Goal: Entertainment & Leisure: Consume media (video, audio)

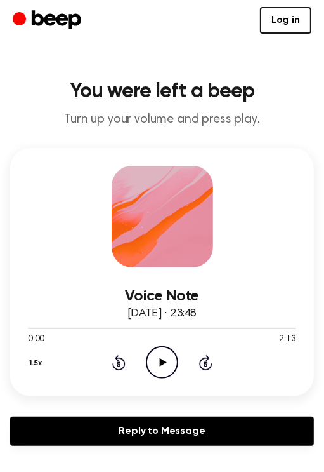
click at [165, 363] on icon "Play Audio" at bounding box center [162, 362] width 32 height 32
click at [29, 366] on button "1.5x" at bounding box center [37, 363] width 19 height 22
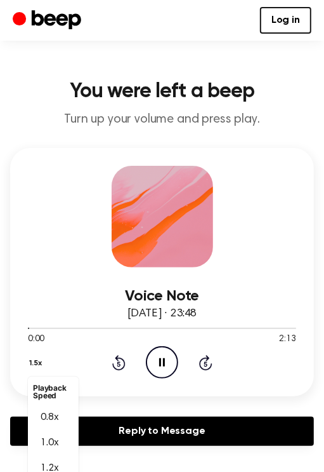
scroll to position [33, 0]
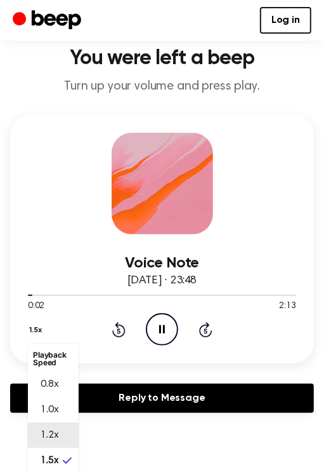
click at [43, 431] on span "1.2x" at bounding box center [50, 434] width 18 height 15
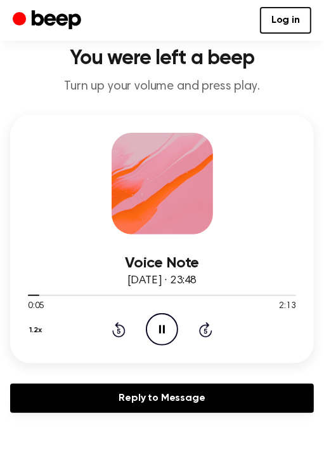
click at [30, 334] on button "1.2x" at bounding box center [37, 330] width 19 height 22
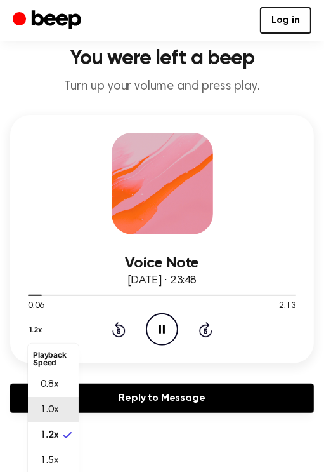
click at [39, 407] on div "1.0x" at bounding box center [45, 409] width 25 height 15
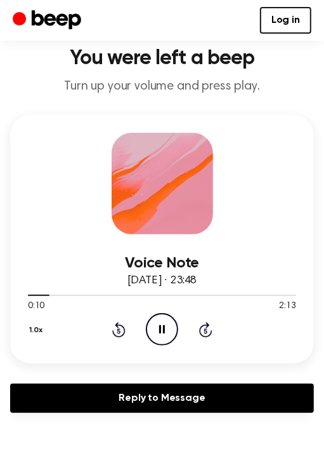
click at [153, 334] on icon "Pause Audio" at bounding box center [162, 329] width 32 height 32
click at [35, 295] on div at bounding box center [162, 294] width 268 height 10
click at [165, 329] on icon "Play Audio" at bounding box center [162, 329] width 32 height 32
click at [34, 331] on button "1.0x" at bounding box center [38, 330] width 20 height 22
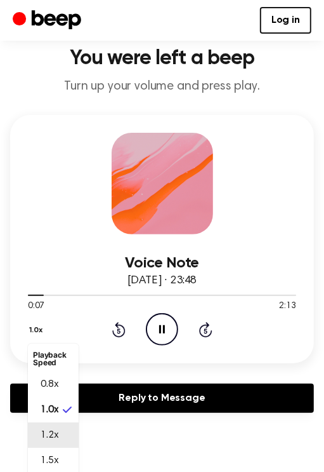
click at [57, 431] on span "1.2x" at bounding box center [50, 434] width 18 height 15
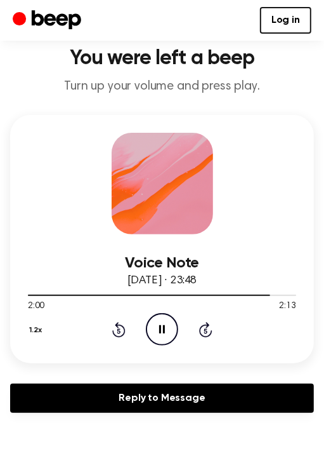
click at [170, 320] on icon "Pause Audio" at bounding box center [162, 329] width 32 height 32
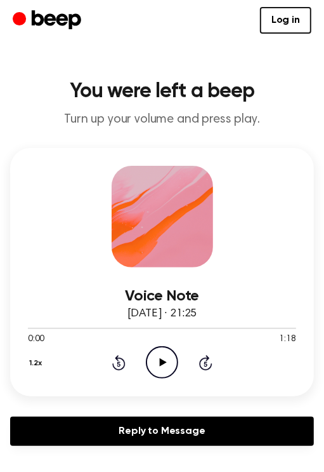
click at [164, 362] on icon "Play Audio" at bounding box center [162, 362] width 32 height 32
click at [157, 352] on icon "Pause Audio" at bounding box center [162, 362] width 32 height 32
click at [157, 352] on icon "Play Audio" at bounding box center [162, 362] width 32 height 32
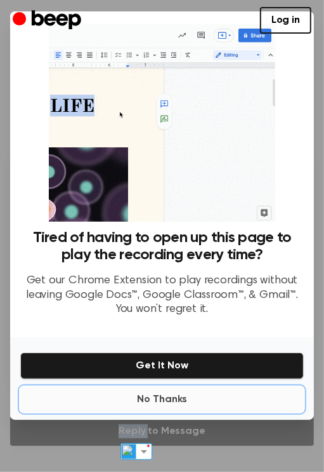
click at [162, 397] on button "No Thanks" at bounding box center [162, 399] width 284 height 25
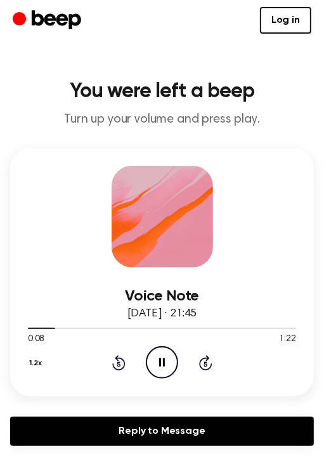
click at [164, 348] on icon "Pause Audio" at bounding box center [162, 362] width 32 height 32
click at [169, 354] on icon "Play Audio" at bounding box center [162, 362] width 32 height 32
click at [159, 352] on icon "Pause Audio" at bounding box center [162, 362] width 32 height 32
click at [160, 359] on icon at bounding box center [163, 362] width 7 height 8
click at [161, 359] on icon at bounding box center [162, 362] width 6 height 8
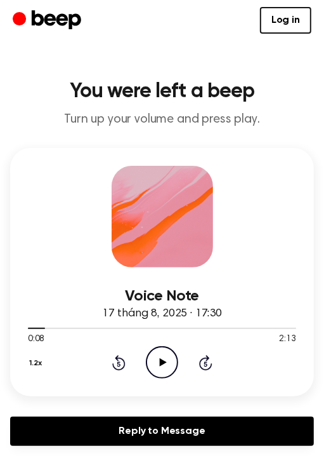
click at [163, 365] on icon "Play Audio" at bounding box center [162, 362] width 32 height 32
click at [156, 363] on icon "Pause Audio" at bounding box center [162, 362] width 32 height 32
click at [164, 355] on icon "Play Audio" at bounding box center [162, 362] width 32 height 32
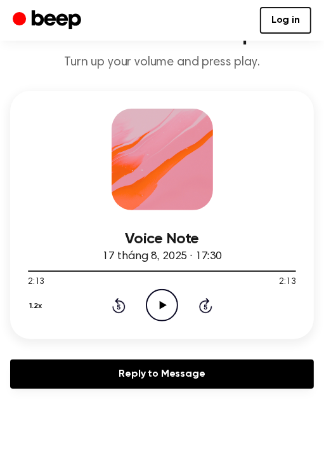
scroll to position [58, 0]
